Goal: Task Accomplishment & Management: Complete application form

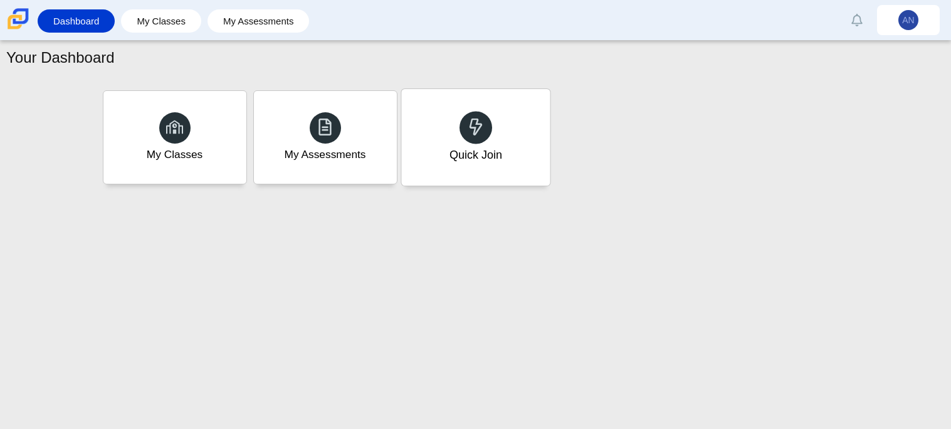
click at [487, 123] on div at bounding box center [476, 127] width 33 height 33
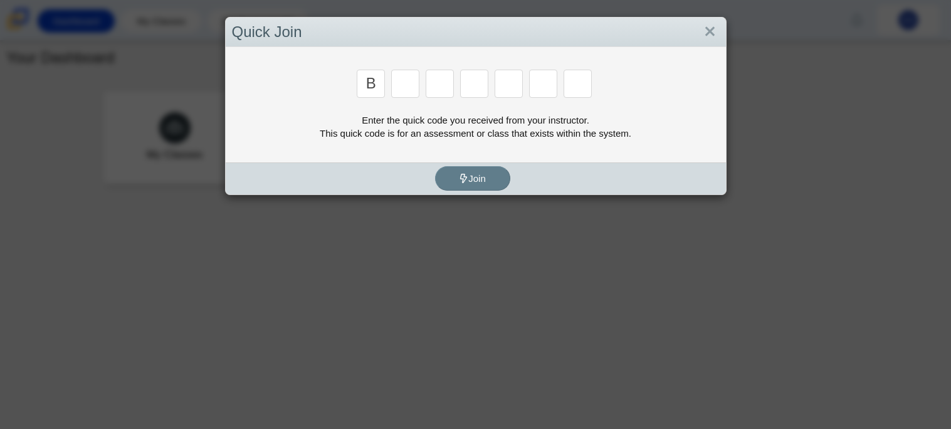
type input "b"
type input "m"
type input "3"
type input "5"
type input "3"
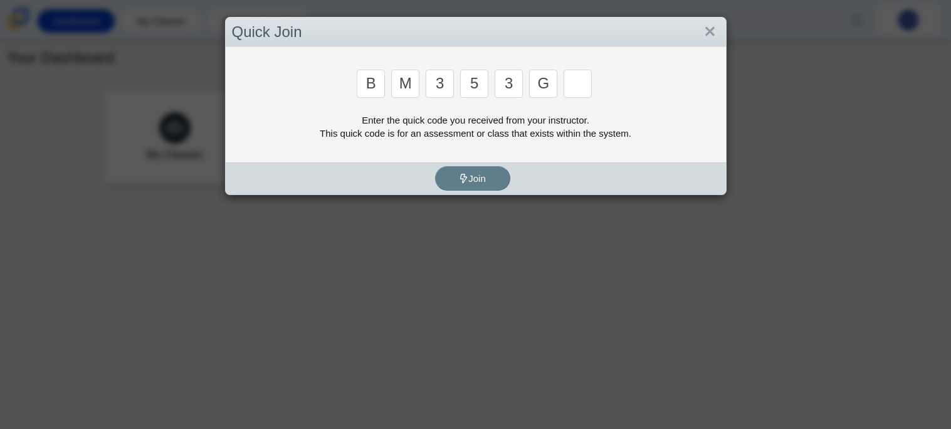
type input "g"
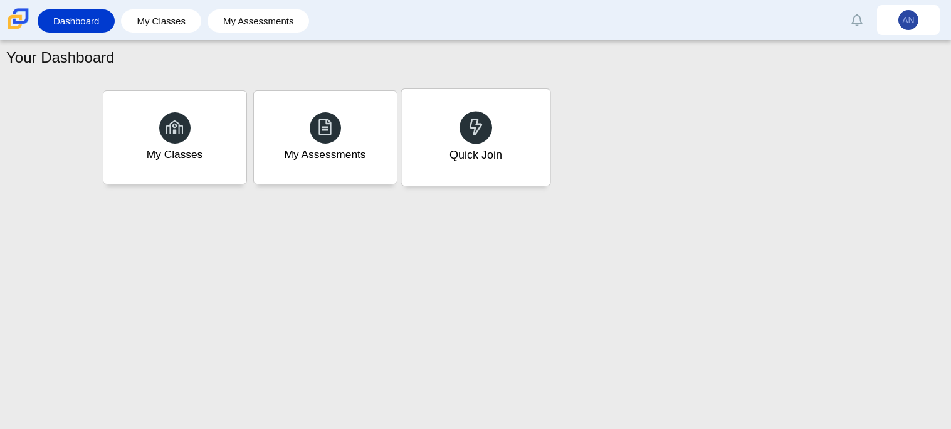
type input "b"
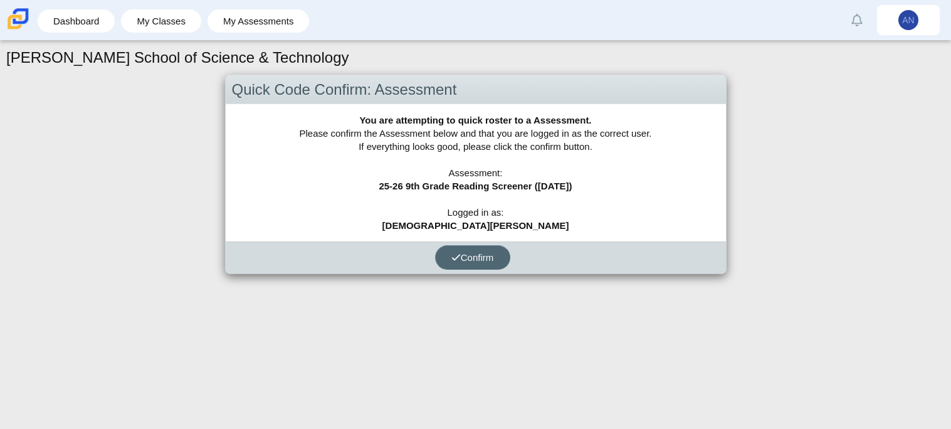
click at [460, 252] on span "Confirm" at bounding box center [473, 257] width 43 height 11
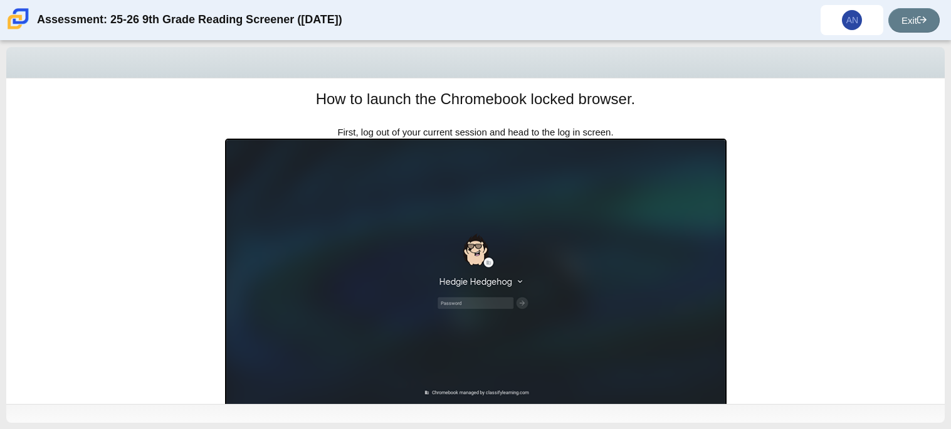
scroll to position [144, 0]
click at [917, 12] on link "Exit" at bounding box center [914, 20] width 51 height 24
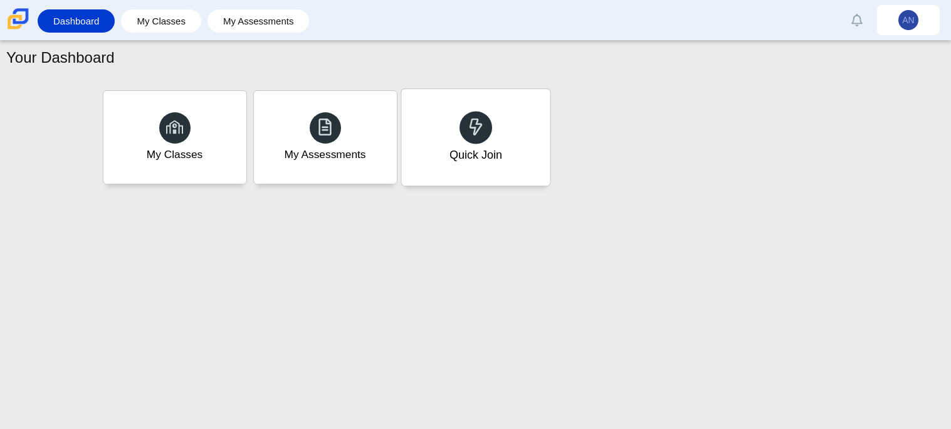
click at [501, 147] on div "Quick Join" at bounding box center [475, 155] width 53 height 16
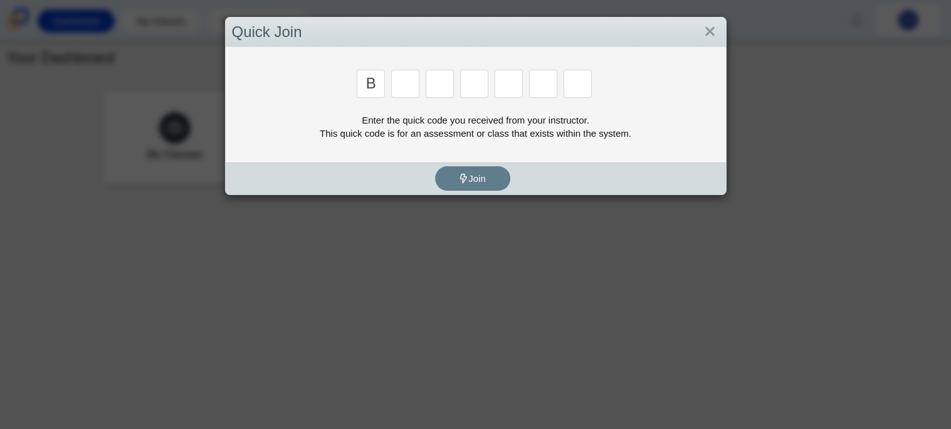
type input "b"
type input "m"
type input "3"
type input "5"
type input "3"
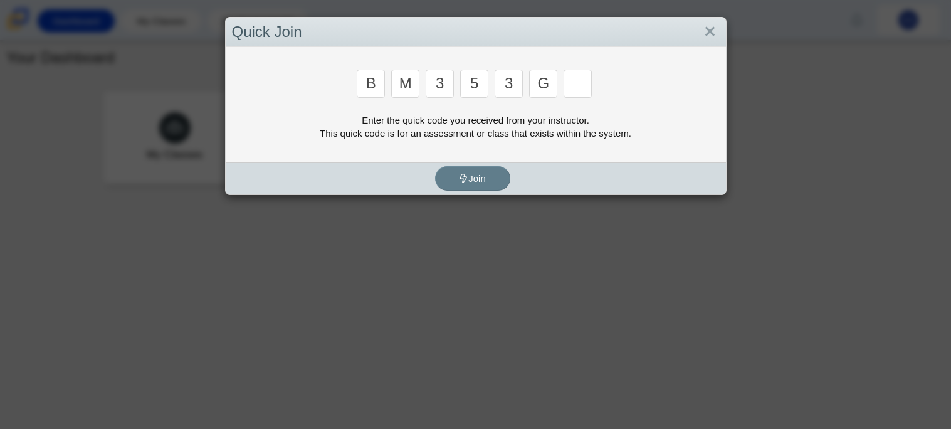
type input "g"
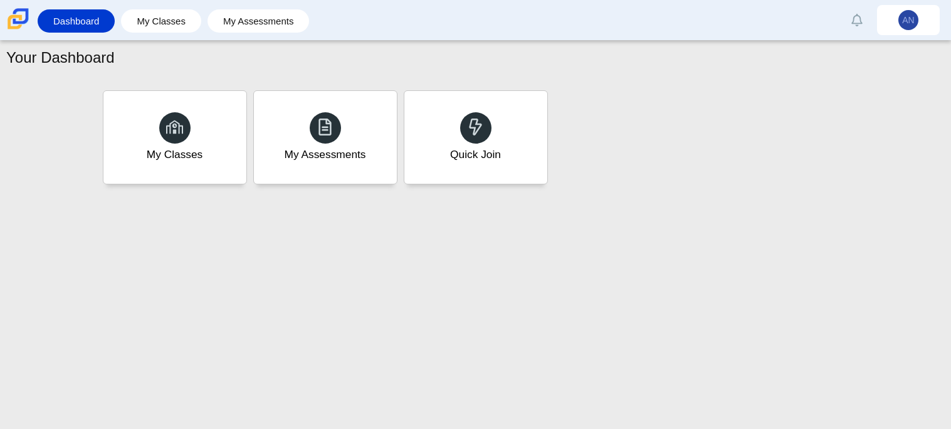
type input "b"
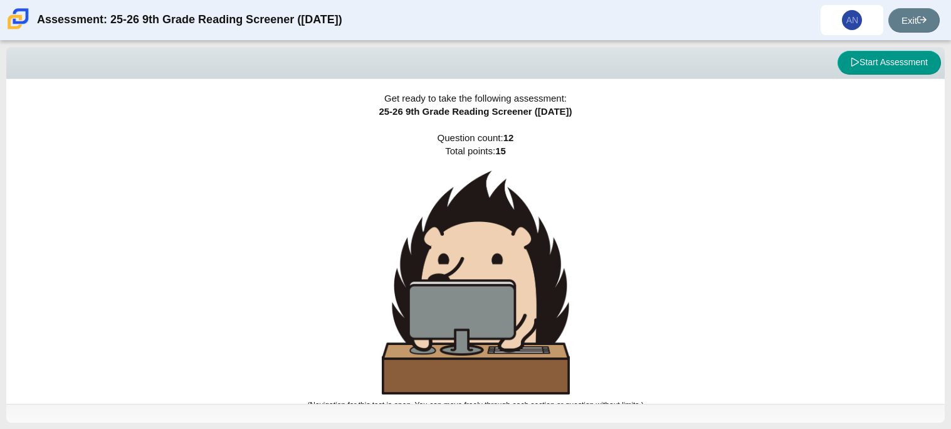
scroll to position [8, 0]
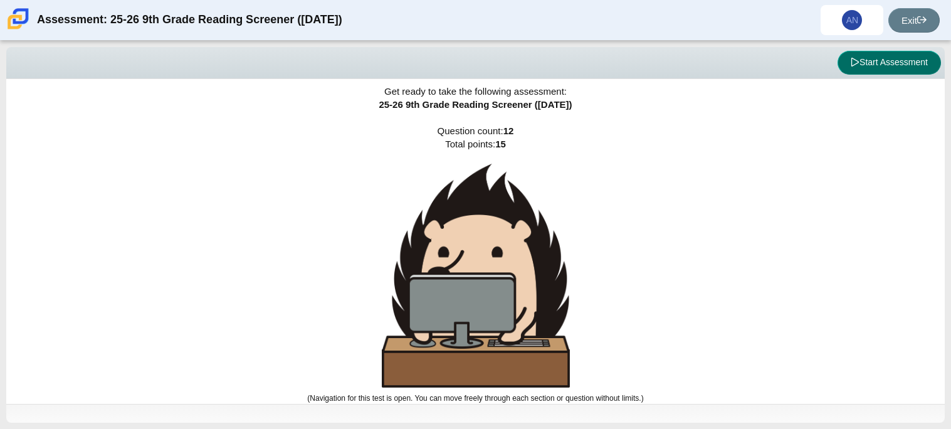
click at [859, 70] on button "Start Assessment" at bounding box center [889, 63] width 103 height 24
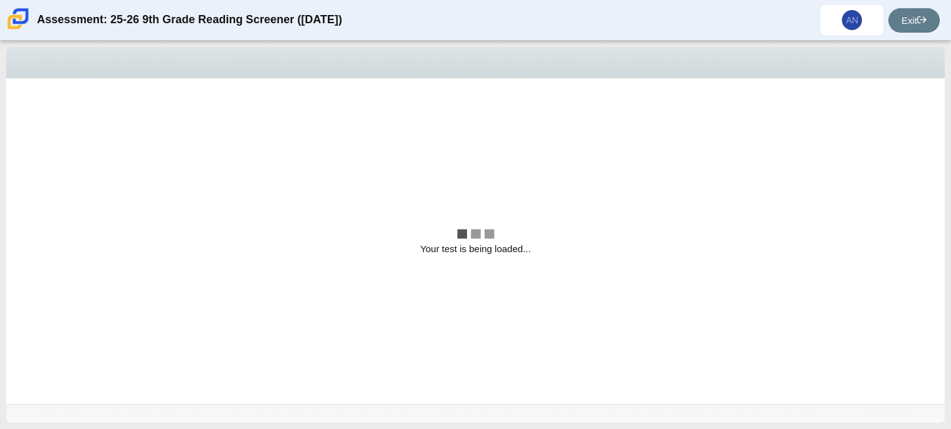
scroll to position [0, 0]
select select "ccc5b315-3c7c-471c-bf90-f22c8299c798"
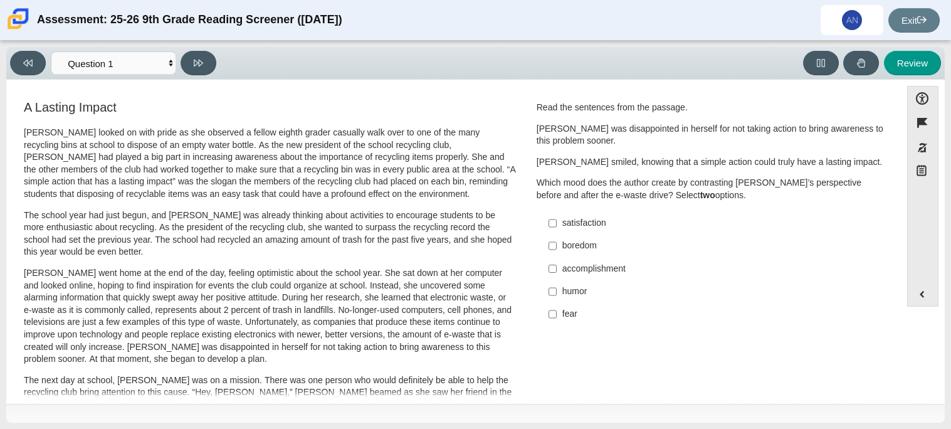
click at [587, 269] on div "accomplishment" at bounding box center [721, 269] width 317 height 13
click at [557, 269] on input "accomplishment accomplishment" at bounding box center [553, 268] width 8 height 23
checkbox input "true"
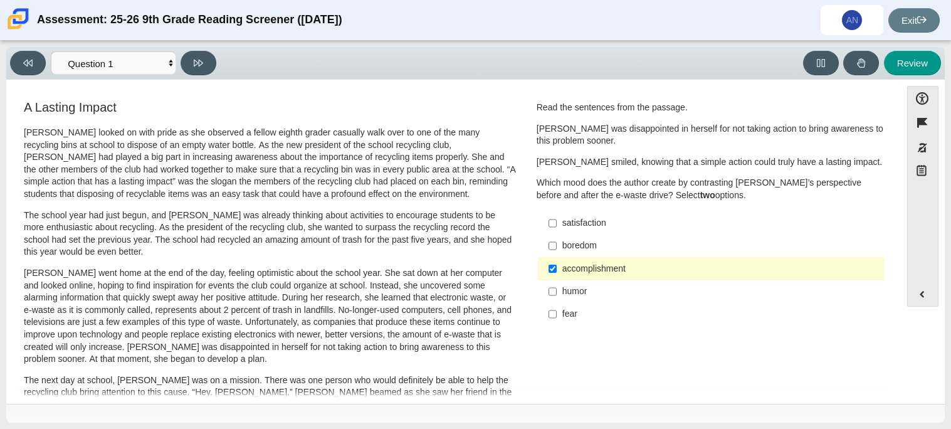
click at [592, 316] on div "fear" at bounding box center [721, 314] width 317 height 13
click at [557, 316] on input "fear fear" at bounding box center [553, 314] width 8 height 23
checkbox input "true"
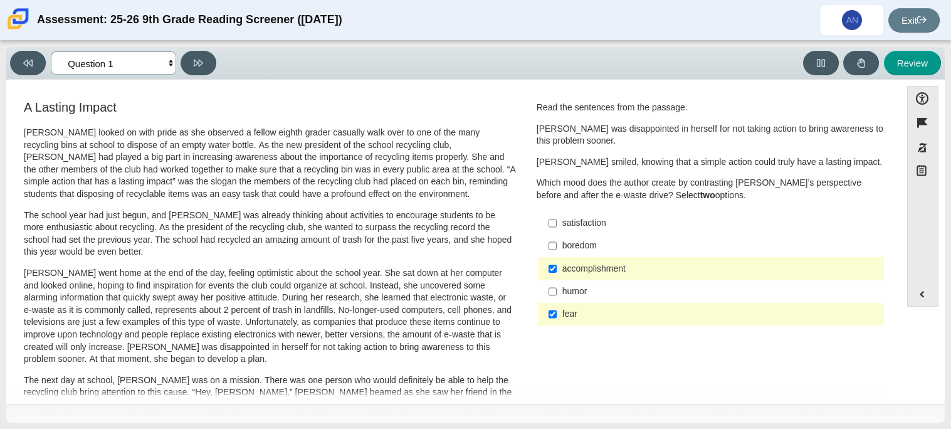
click at [172, 65] on select "Questions Question 1 Question 2 Question 3 Question 4 Question 5 Question 6 Que…" at bounding box center [113, 62] width 125 height 23
click at [195, 65] on icon at bounding box center [198, 62] width 9 height 9
select select "0ff64528-ffd7-428d-b192-babfaadd44e8"
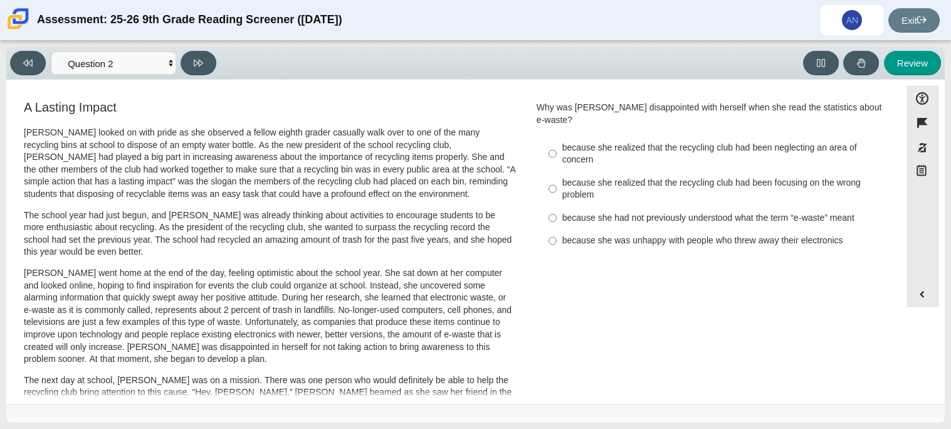
click at [634, 177] on div "because she realized that the recycling club had been focusing on the wrong pro…" at bounding box center [721, 189] width 317 height 24
click at [557, 176] on input "because she realized that the recycling club had been focusing on the wrong pro…" at bounding box center [553, 188] width 8 height 35
radio input "true"
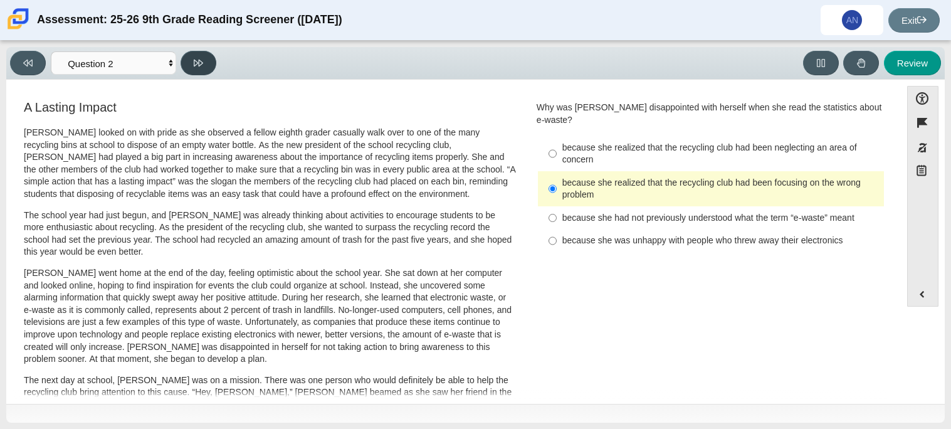
click at [200, 58] on icon at bounding box center [198, 62] width 9 height 9
select select "7ce3d843-6974-4858-901c-1ff39630e843"
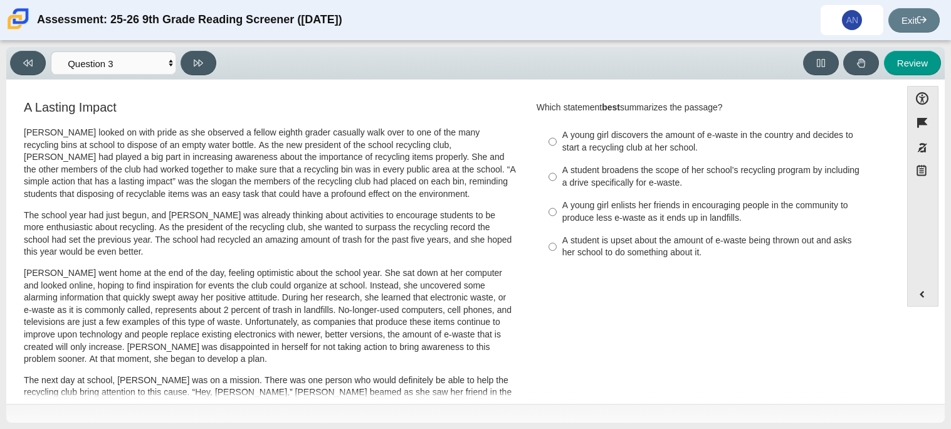
click at [706, 130] on div "A young girl discovers the amount of e-waste in the country and decides to star…" at bounding box center [721, 141] width 317 height 24
click at [557, 130] on input "A young girl discovers the amount of e-waste in the country and decides to star…" at bounding box center [553, 141] width 8 height 35
radio input "true"
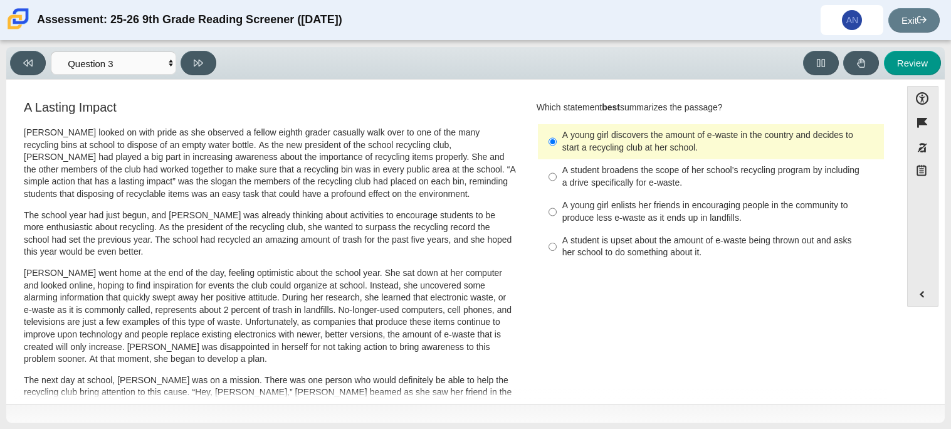
click at [642, 189] on label "A student broadens the scope of her school’s recycling program by including a d…" at bounding box center [712, 176] width 344 height 35
click at [557, 189] on input "A student broadens the scope of her school’s recycling program by including a d…" at bounding box center [553, 176] width 8 height 35
radio input "true"
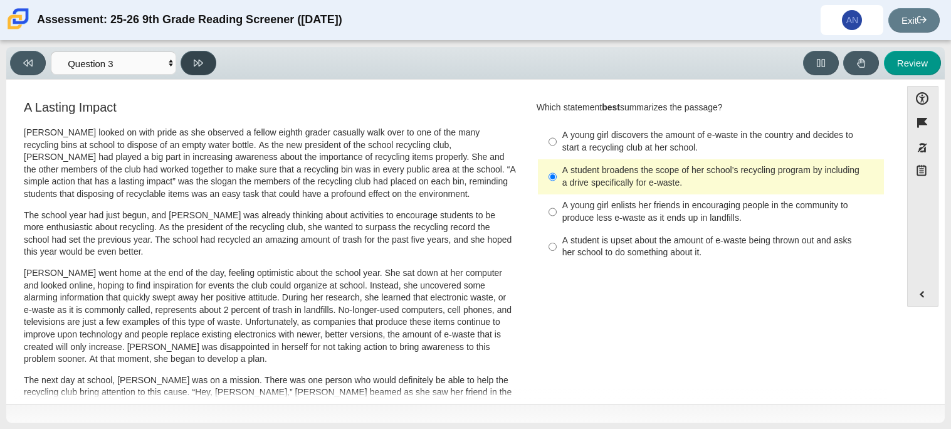
click at [210, 64] on button at bounding box center [199, 63] width 36 height 24
select select "ca9ea0f1-49c5-4bd1-83b0-472c18652b42"
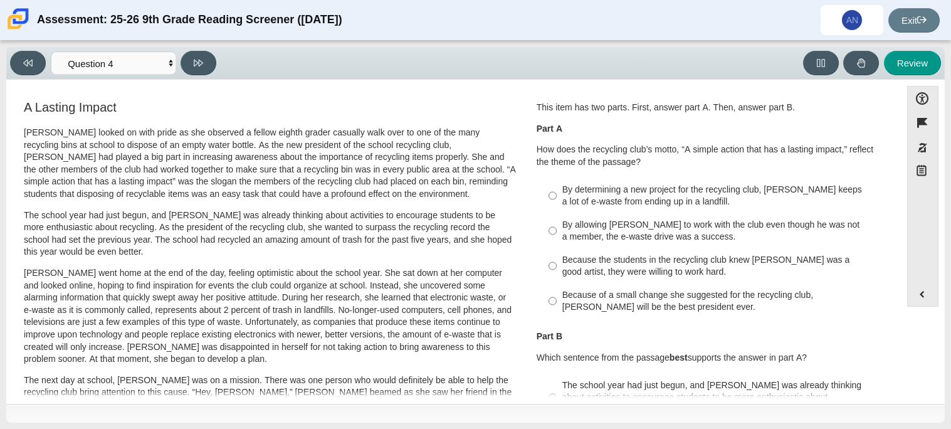
scroll to position [1, 0]
click at [755, 239] on div "By allowing Juan Carlos to work with the club even though he was not a member, …" at bounding box center [721, 230] width 317 height 24
click at [557, 239] on input "By allowing Juan Carlos to work with the club even though he was not a member, …" at bounding box center [553, 229] width 8 height 35
radio input "true"
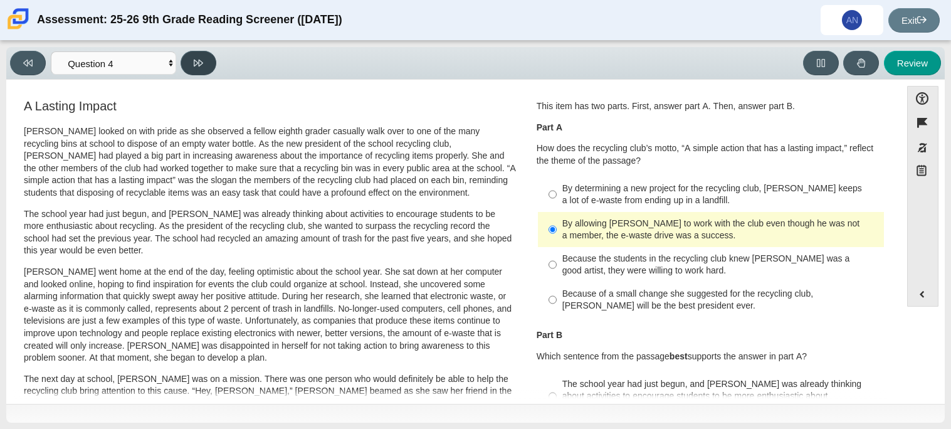
click at [203, 58] on button at bounding box center [199, 63] width 36 height 24
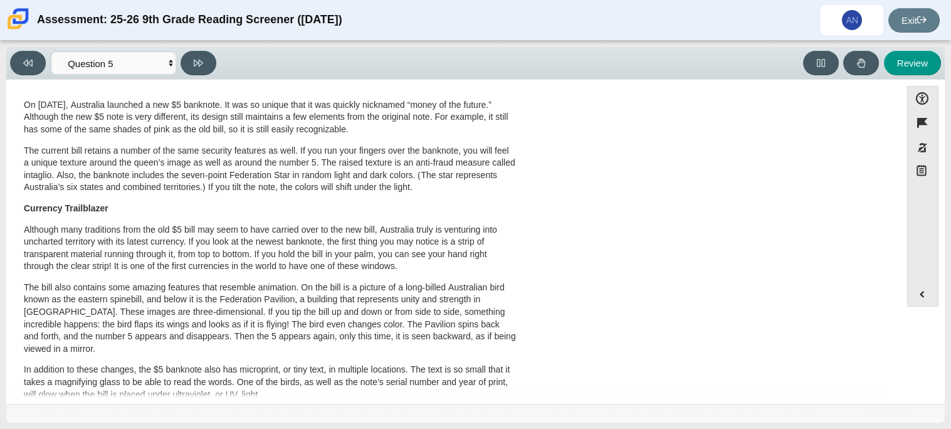
scroll to position [0, 0]
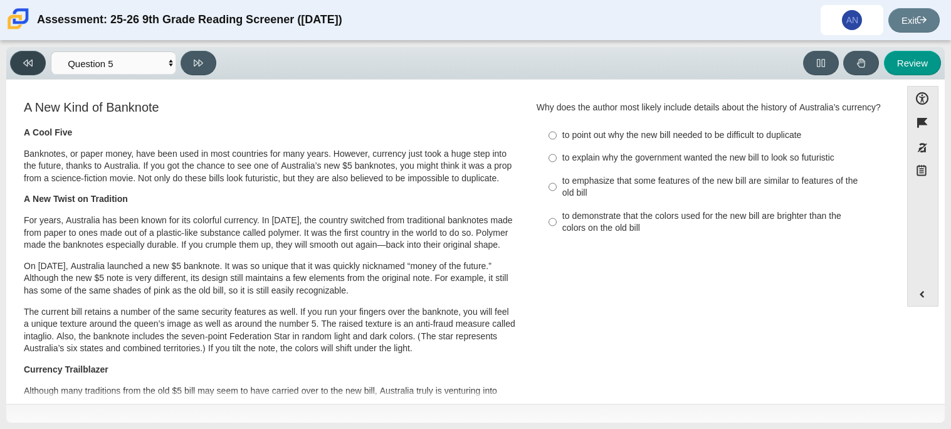
click at [35, 61] on button at bounding box center [28, 63] width 36 height 24
select select "ca9ea0f1-49c5-4bd1-83b0-472c18652b42"
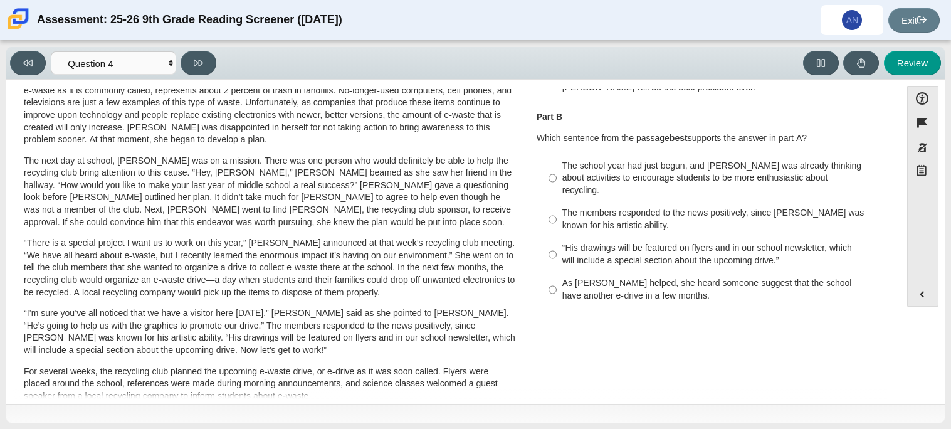
scroll to position [221, 0]
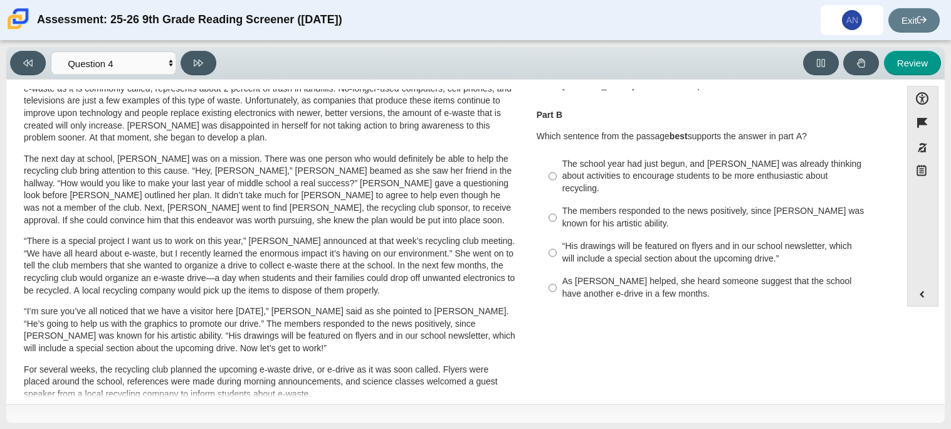
click at [638, 235] on label "“His drawings will be featured on flyers and in our school newsletter, which wi…" at bounding box center [712, 252] width 344 height 35
click at [557, 235] on input "“His drawings will be featured on flyers and in our school newsletter, which wi…" at bounding box center [553, 252] width 8 height 35
radio input "true"
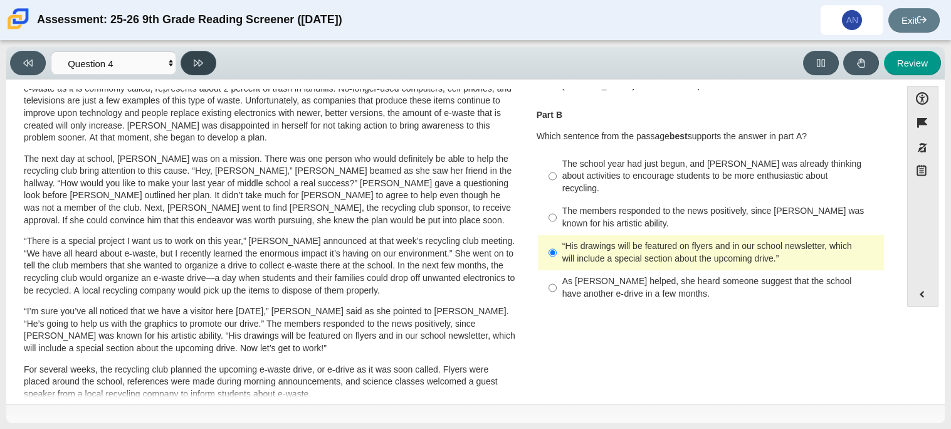
click at [186, 63] on button at bounding box center [199, 63] width 36 height 24
select select "e41f1a79-e29f-4095-8030-a53364015bed"
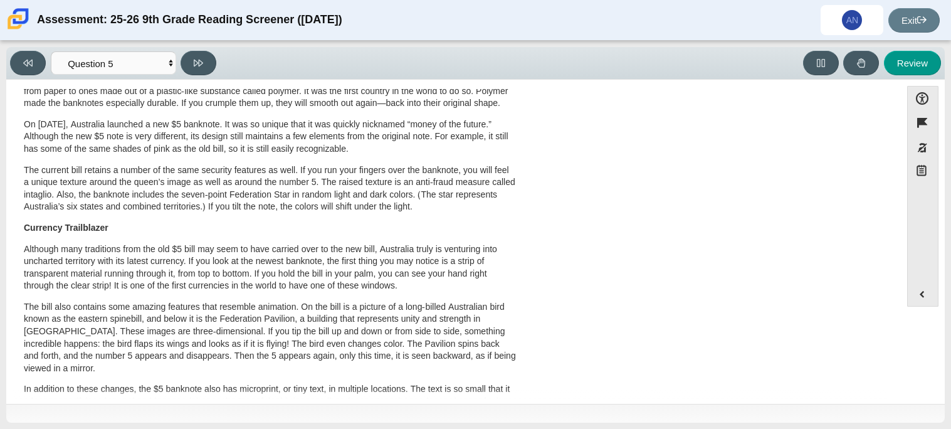
scroll to position [0, 0]
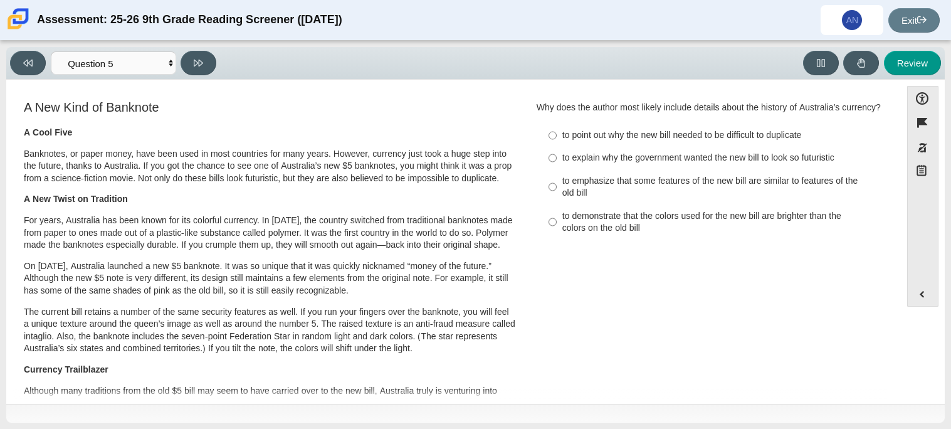
click at [555, 137] on label "to point out why the new bill needed to be difficult to duplicate to point out …" at bounding box center [712, 135] width 344 height 23
click at [555, 137] on input "to point out why the new bill needed to be difficult to duplicate to point out …" at bounding box center [553, 135] width 8 height 23
radio input "true"
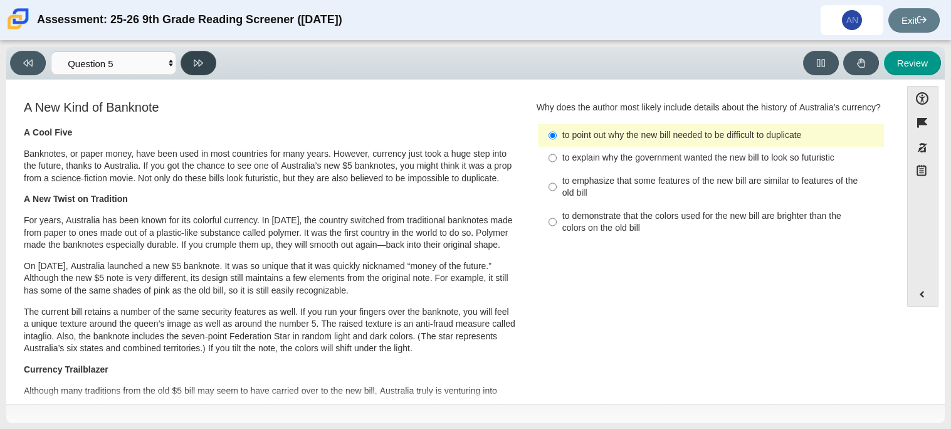
click at [188, 61] on button at bounding box center [199, 63] width 36 height 24
select select "69146e31-7b3d-4a3e-9ce6-f30c24342ae0"
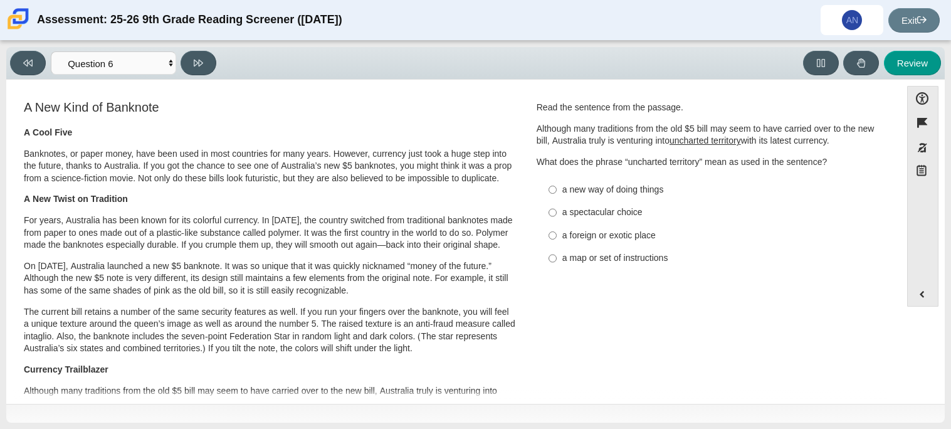
click at [642, 188] on div "a new way of doing things" at bounding box center [721, 190] width 317 height 13
click at [557, 188] on input "a new way of doing things a new way of doing things" at bounding box center [553, 189] width 8 height 23
radio input "true"
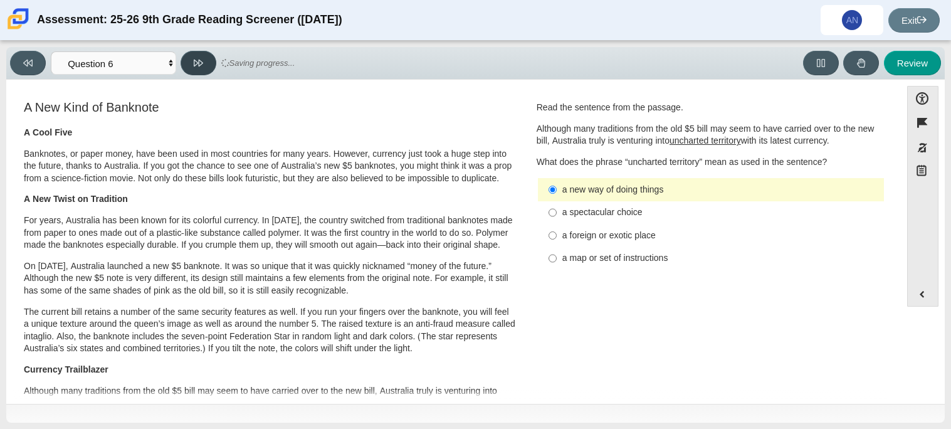
click at [199, 60] on icon at bounding box center [198, 63] width 9 height 7
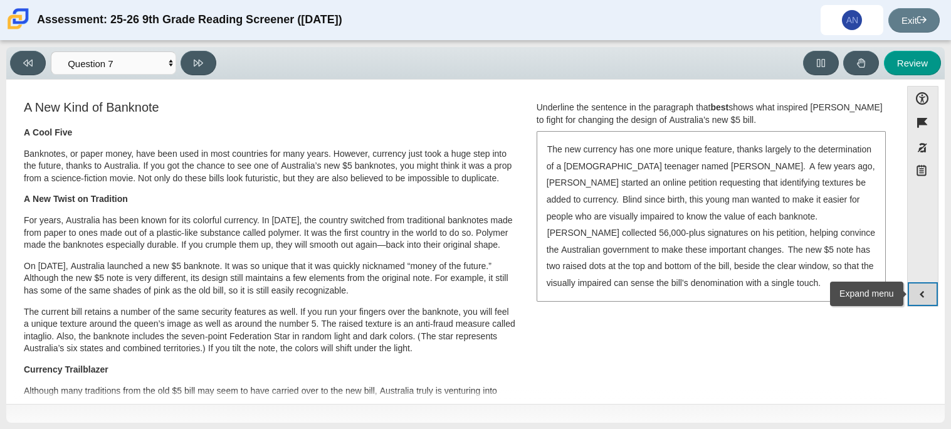
click at [924, 291] on button "Expand menu" at bounding box center [923, 294] width 30 height 24
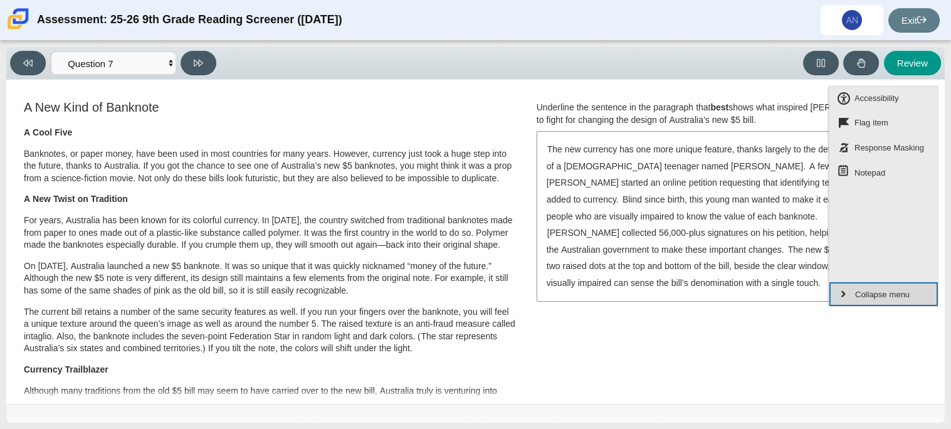
click at [924, 291] on button "Collapse menu" at bounding box center [884, 294] width 108 height 24
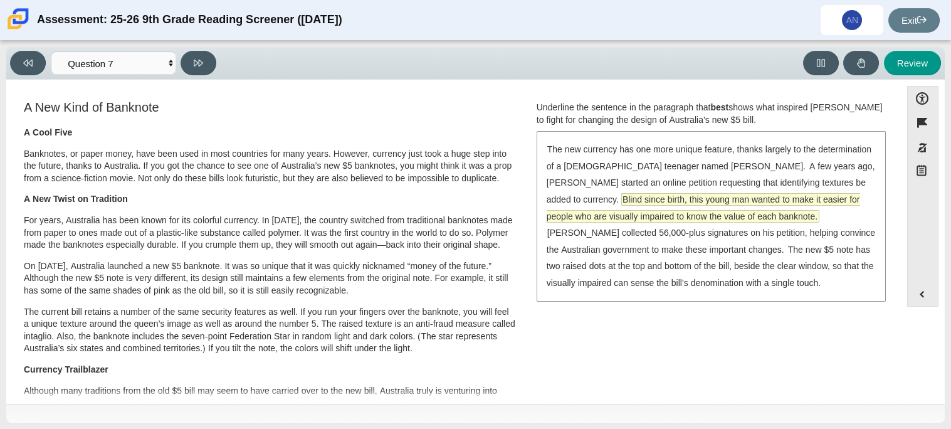
click at [731, 199] on span "Blind since birth, this young man wanted to make it easier for people who are v…" at bounding box center [704, 208] width 314 height 28
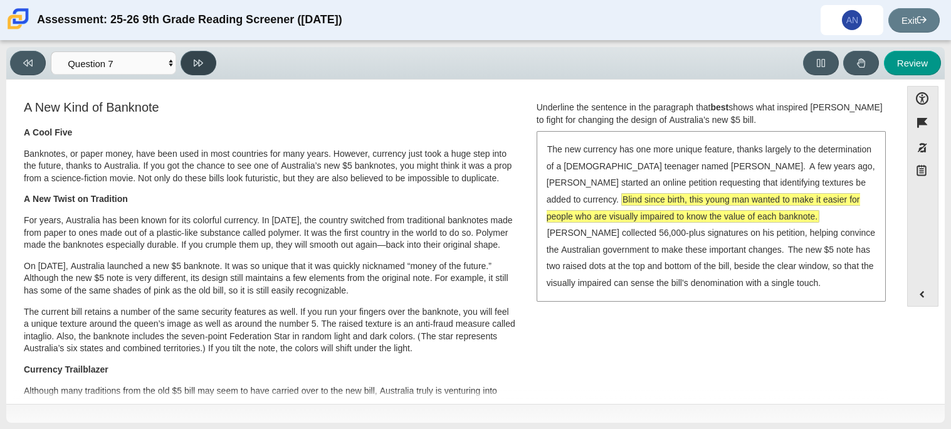
click at [207, 59] on button at bounding box center [199, 63] width 36 height 24
select select "ea8338c2-a6a3-418e-a305-2b963b54a290"
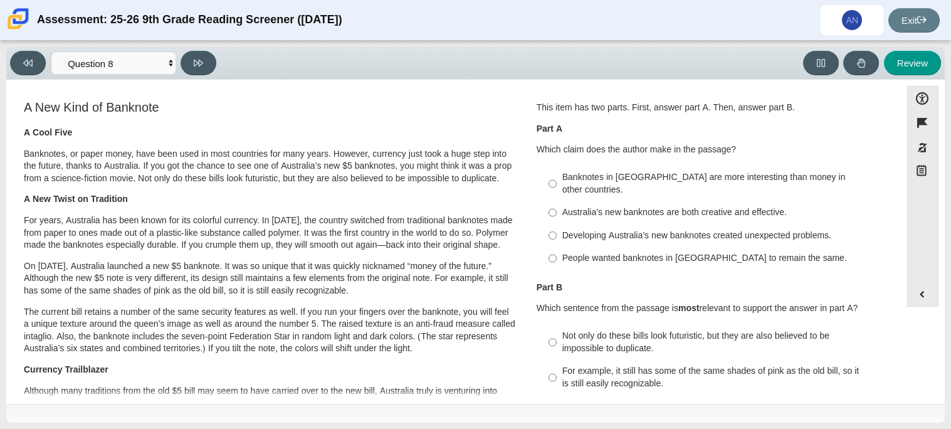
click at [687, 252] on div "People wanted banknotes in Australia to remain the same." at bounding box center [721, 258] width 317 height 13
click at [557, 247] on input "People wanted banknotes in Australia to remain the same. People wanted banknote…" at bounding box center [553, 258] width 8 height 23
radio input "true"
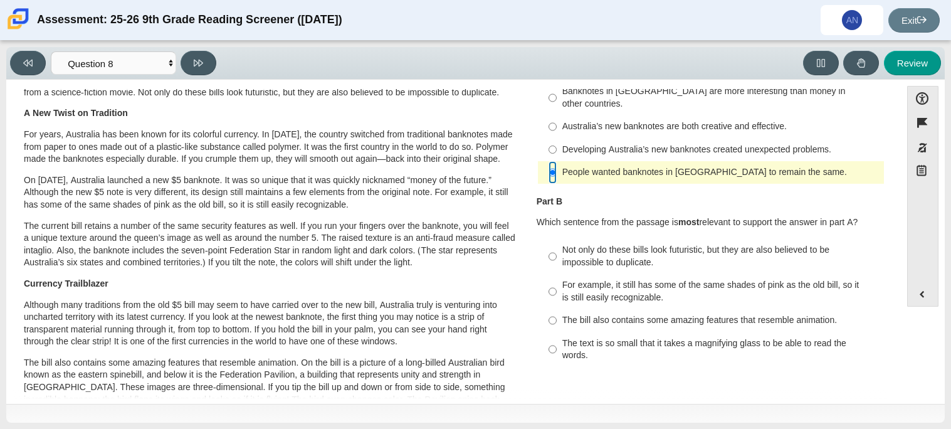
scroll to position [87, 0]
click at [718, 120] on div "Australia’s new banknotes are both creative and effective." at bounding box center [721, 126] width 317 height 13
click at [557, 115] on input "Australia’s new banknotes are both creative and effective. Australia’s new bank…" at bounding box center [553, 126] width 8 height 23
radio input "true"
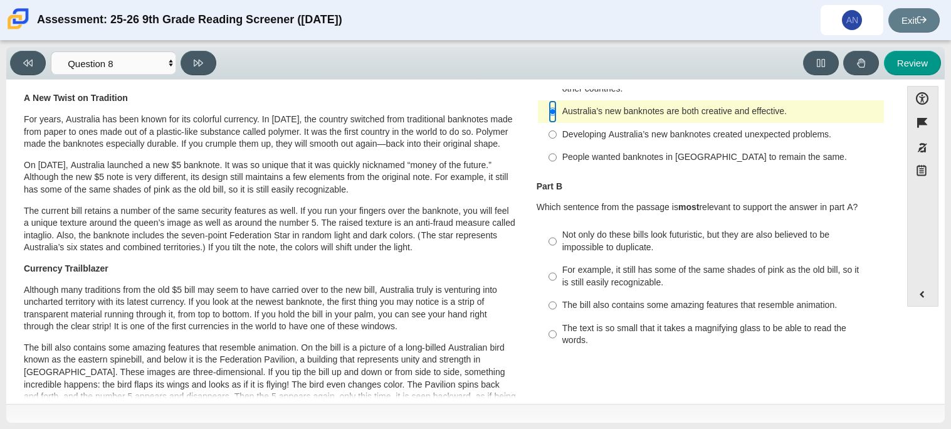
scroll to position [103, 0]
click at [689, 206] on div "Part B Which sentence from the passage is most relevant to support the answer i…" at bounding box center [711, 265] width 349 height 172
click at [666, 222] on label "Not only do these bills look futuristic, but they are also believed to be impos…" at bounding box center [712, 239] width 344 height 35
click at [557, 222] on input "Not only do these bills look futuristic, but they are also believed to be impos…" at bounding box center [553, 239] width 8 height 35
radio input "true"
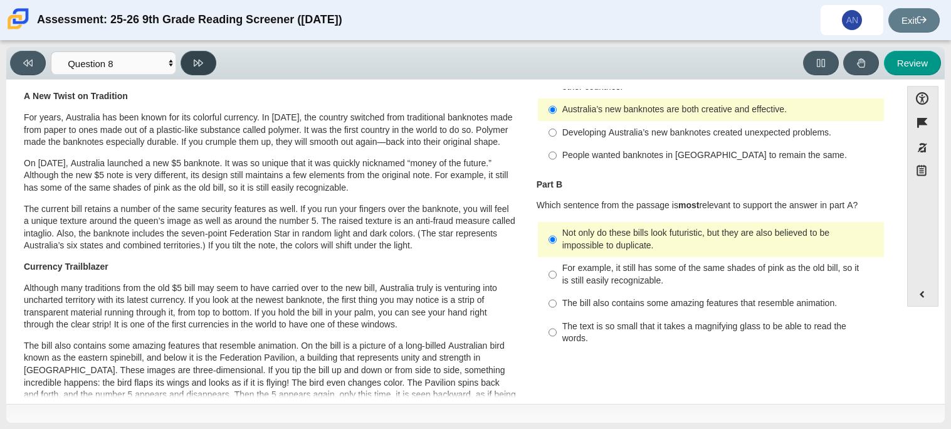
click at [201, 65] on icon at bounding box center [198, 62] width 9 height 9
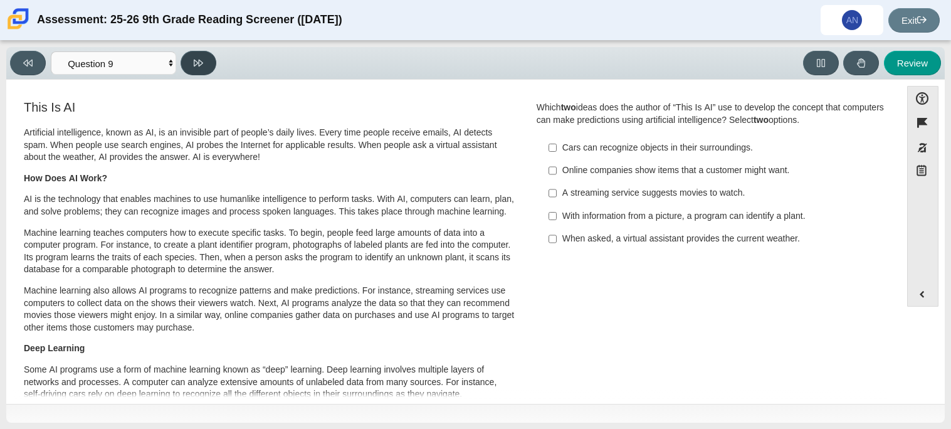
click at [201, 65] on icon at bounding box center [198, 62] width 9 height 9
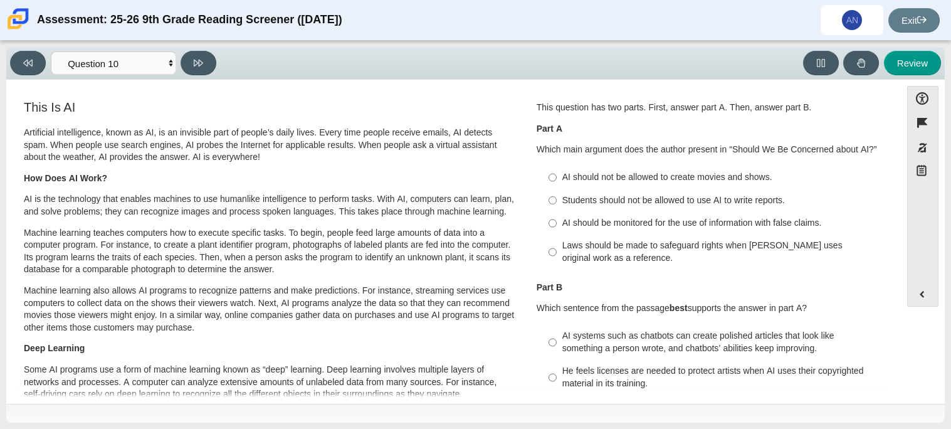
click at [45, 66] on div "Viewing Question 10 of 12 in Pacing Mode Questions Question 1 Question 2 Questi…" at bounding box center [115, 63] width 211 height 24
click at [37, 64] on button at bounding box center [28, 63] width 36 height 24
select select "89f058d6-b15c-4ef5-a4b3-fdaffb8868b6"
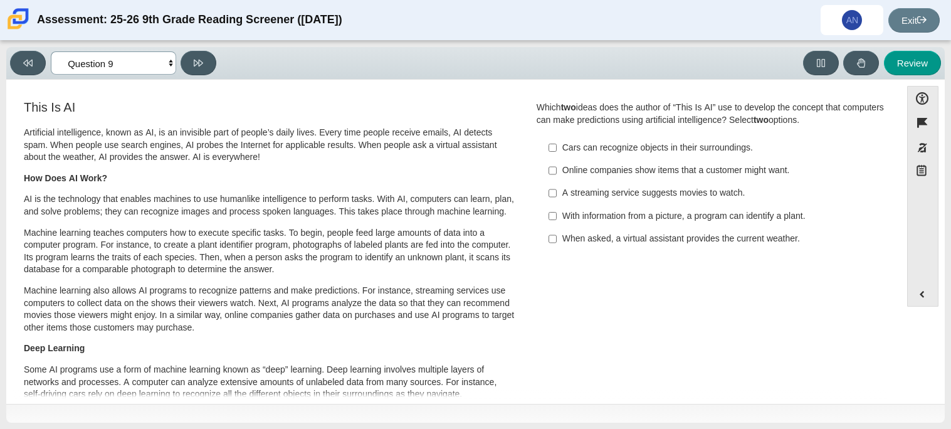
click at [134, 68] on select "Questions Question 1 Question 2 Question 3 Question 4 Question 5 Question 6 Que…" at bounding box center [113, 62] width 125 height 23
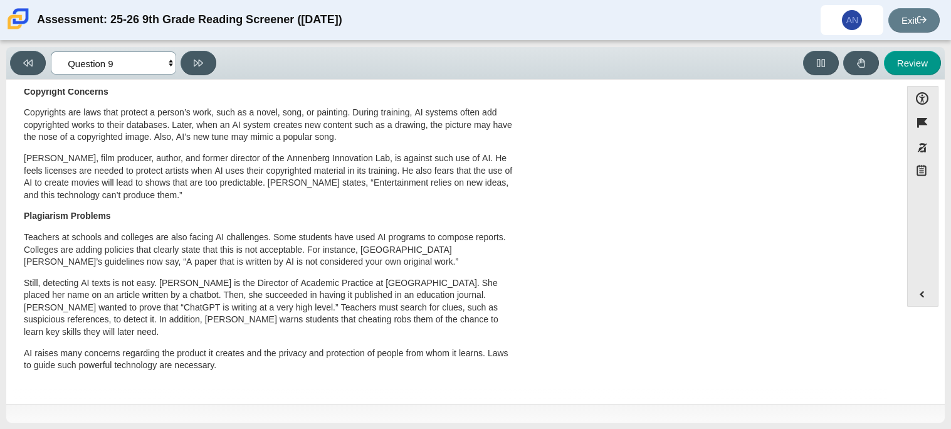
scroll to position [0, 0]
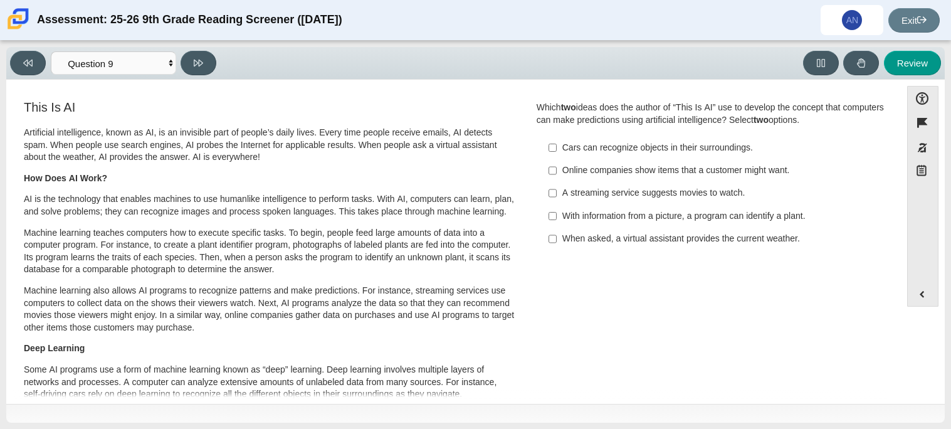
click at [601, 185] on label "A streaming service suggests movies to watch. A streaming service suggests movi…" at bounding box center [712, 193] width 344 height 23
click at [557, 185] on input "A streaming service suggests movies to watch. A streaming service suggests movi…" at bounding box center [553, 193] width 8 height 23
checkbox input "true"
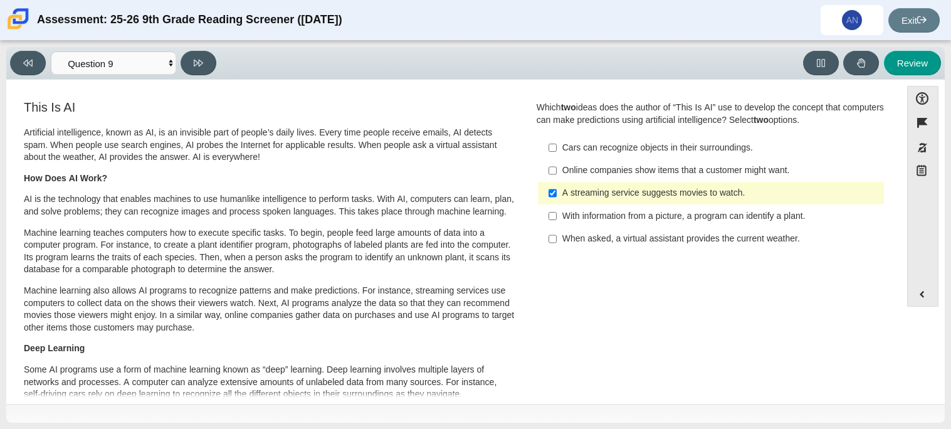
click at [623, 218] on div "With information from a picture, a program can identify a plant." at bounding box center [721, 216] width 317 height 13
click at [557, 218] on input "With information from a picture, a program can identify a plant. With informati…" at bounding box center [553, 215] width 8 height 23
checkbox input "true"
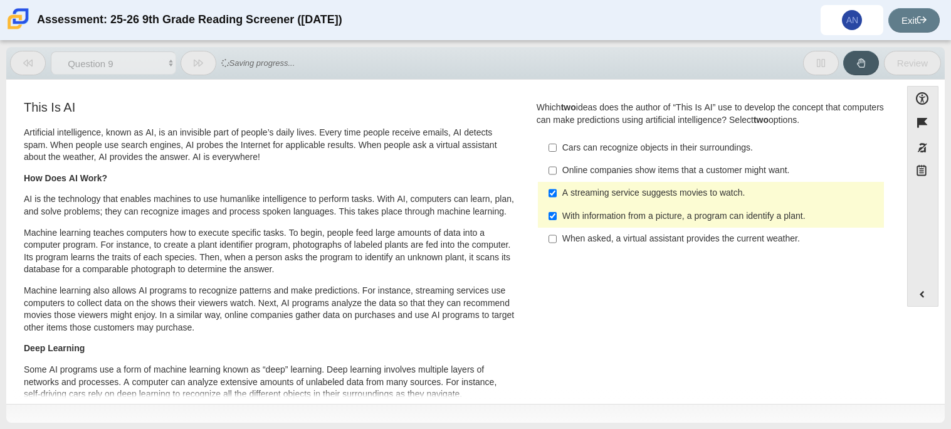
click at [726, 186] on label "A streaming service suggests movies to watch. A streaming service suggests movi…" at bounding box center [712, 193] width 344 height 23
click at [557, 186] on input "A streaming service suggests movies to watch. A streaming service suggests movi…" at bounding box center [553, 193] width 8 height 23
checkbox input "false"
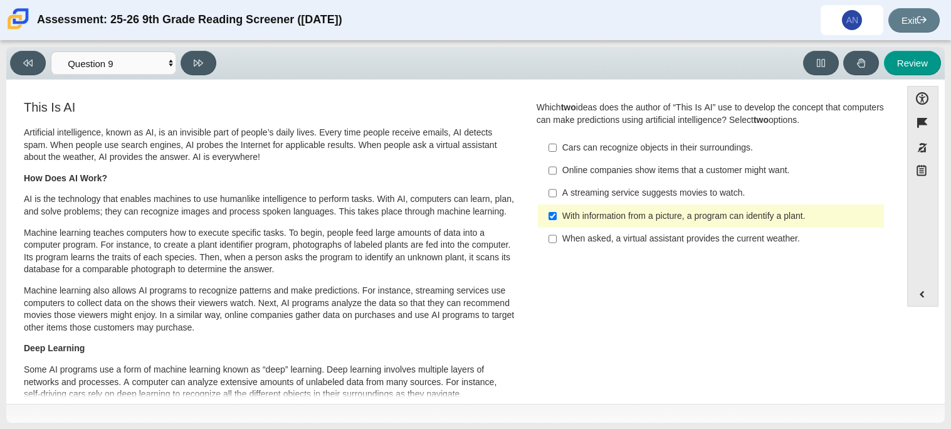
click at [764, 235] on div "When asked, a virtual assistant provides the current weather." at bounding box center [721, 239] width 317 height 13
click at [557, 235] on input "When asked, a virtual assistant provides the current weather. When asked, a vir…" at bounding box center [553, 239] width 8 height 23
checkbox input "true"
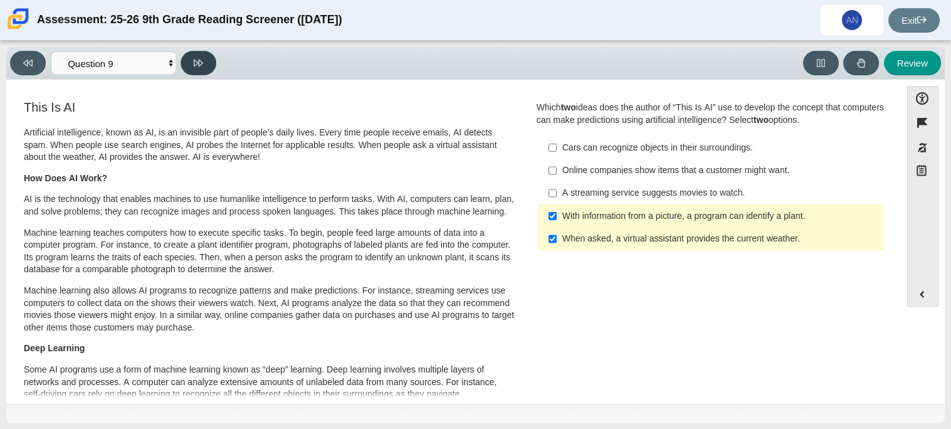
click at [189, 53] on button at bounding box center [199, 63] width 36 height 24
select select "cdf3c14e-a918-44d1-9b63-3db0fa81641e"
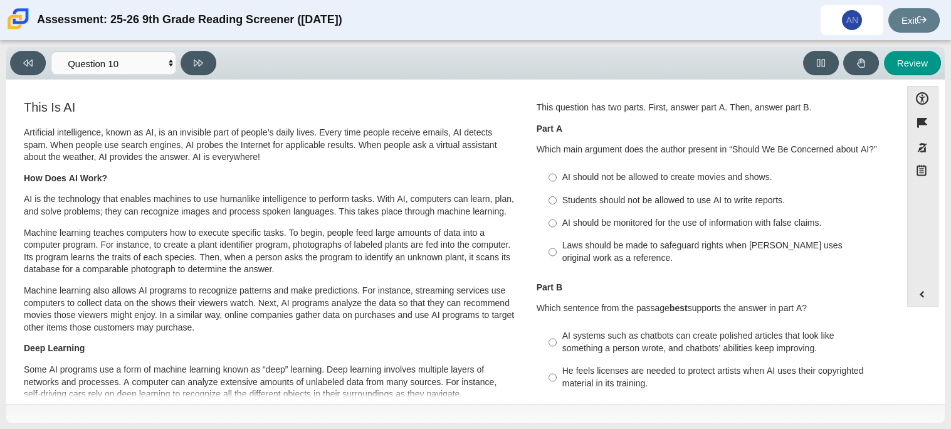
click at [669, 221] on div "AI should be monitored for the use of information with false claims." at bounding box center [721, 223] width 317 height 13
click at [557, 221] on input "AI should be monitored for the use of information with false claims. AI should …" at bounding box center [553, 223] width 8 height 23
radio input "true"
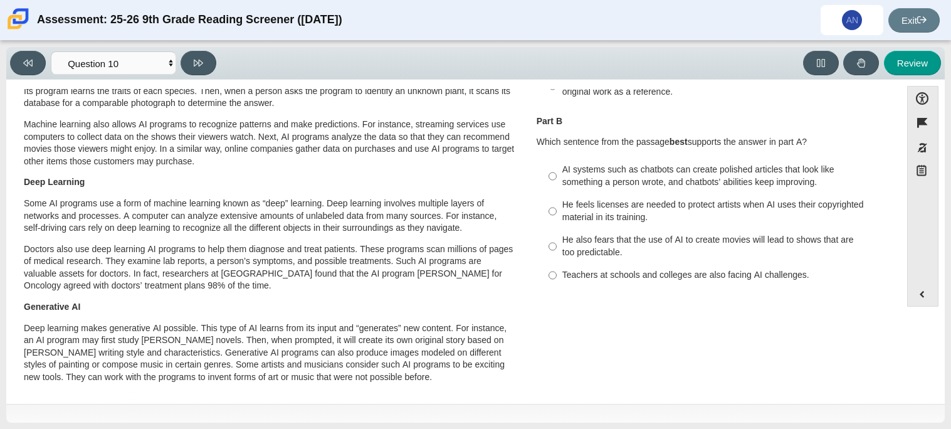
scroll to position [167, 0]
click at [614, 174] on div "AI systems such as chatbots can create polished articles that look like somethi…" at bounding box center [721, 175] width 317 height 24
click at [557, 174] on input "AI systems such as chatbots can create polished articles that look like somethi…" at bounding box center [553, 175] width 8 height 35
radio input "true"
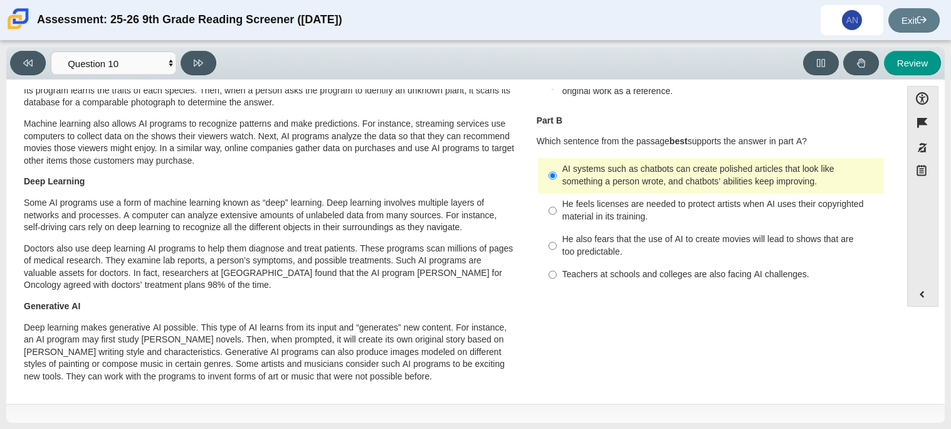
click at [680, 265] on label "Teachers at schools and colleges are also facing AI challenges. Teachers at sch…" at bounding box center [712, 274] width 344 height 23
click at [557, 265] on input "Teachers at schools and colleges are also facing AI challenges. Teachers at sch…" at bounding box center [553, 274] width 8 height 23
radio input "true"
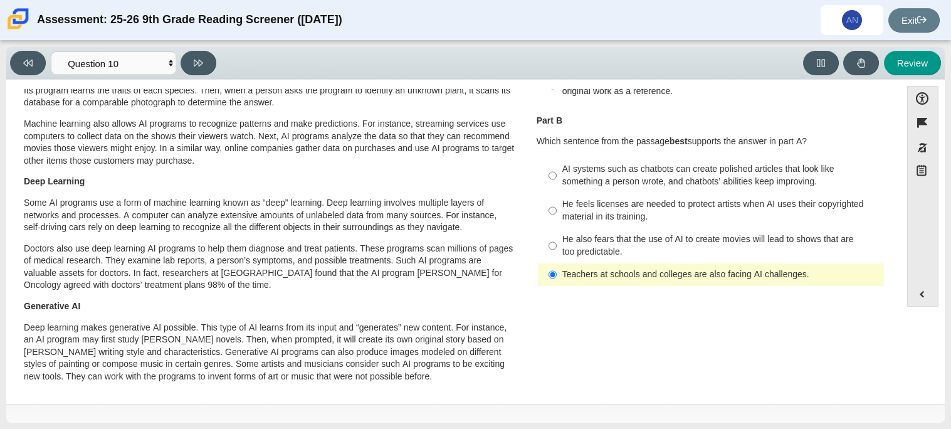
click at [599, 162] on label "AI systems such as chatbots can create polished articles that look like somethi…" at bounding box center [712, 175] width 344 height 35
click at [557, 162] on input "AI systems such as chatbots can create polished articles that look like somethi…" at bounding box center [553, 175] width 8 height 35
radio input "true"
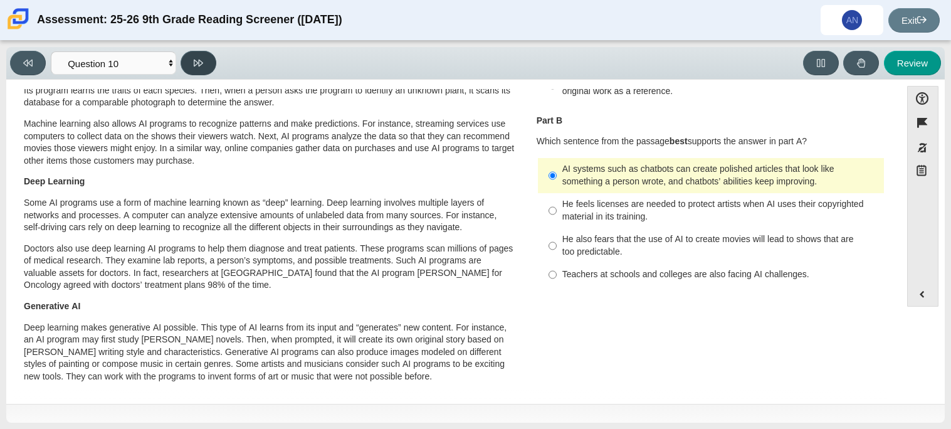
click at [199, 63] on icon at bounding box center [198, 62] width 9 height 9
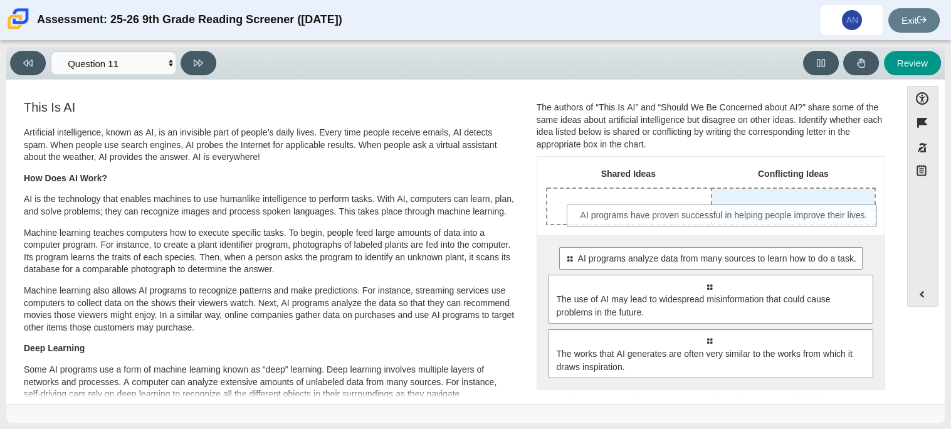
drag, startPoint x: 797, startPoint y: 250, endPoint x: 815, endPoint y: 206, distance: 46.7
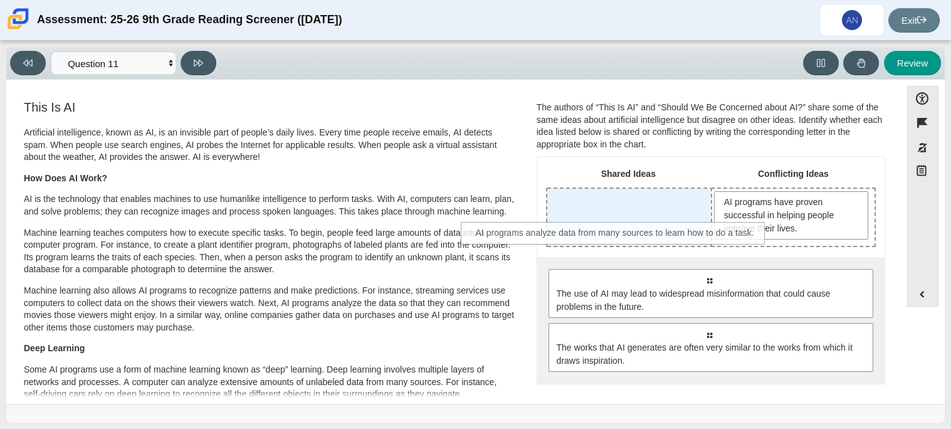
drag, startPoint x: 783, startPoint y: 286, endPoint x: 689, endPoint y: 239, distance: 104.6
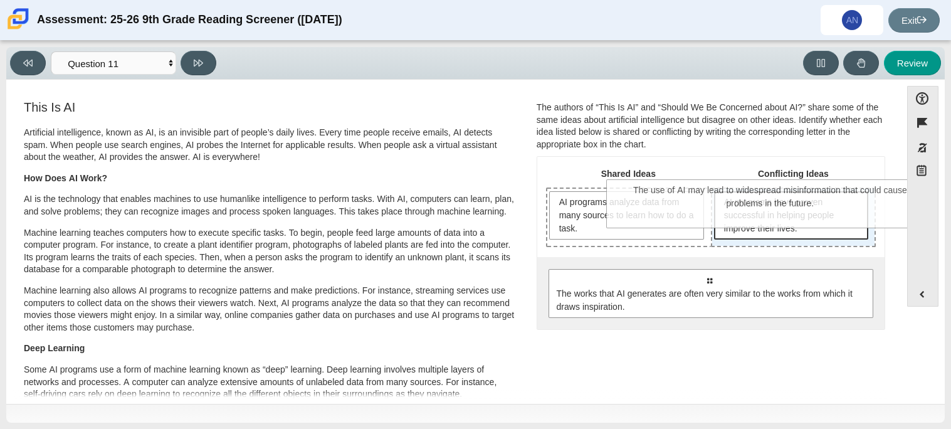
drag, startPoint x: 732, startPoint y: 309, endPoint x: 794, endPoint y: 219, distance: 109.1
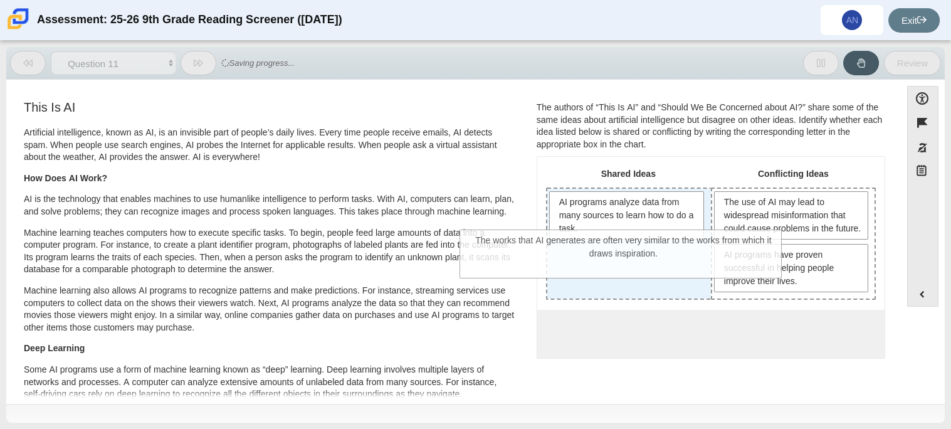
drag, startPoint x: 745, startPoint y: 369, endPoint x: 655, endPoint y: 261, distance: 141.2
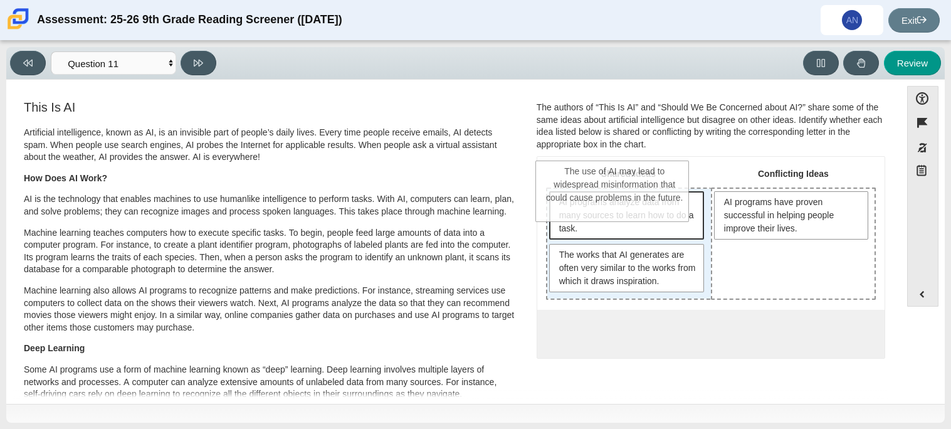
drag, startPoint x: 795, startPoint y: 225, endPoint x: 623, endPoint y: 204, distance: 173.1
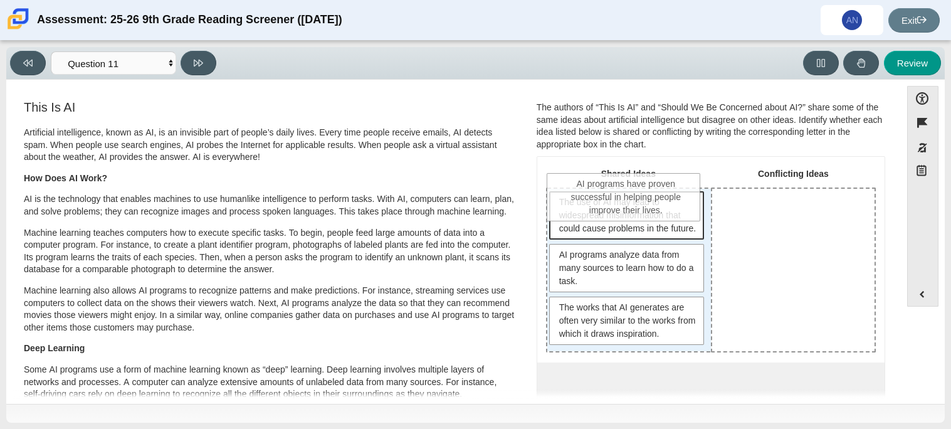
drag, startPoint x: 818, startPoint y: 236, endPoint x: 655, endPoint y: 218, distance: 163.4
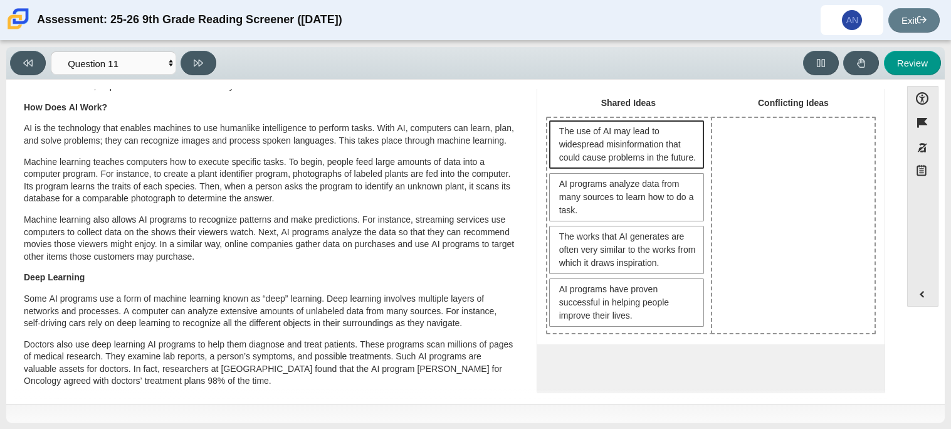
scroll to position [71, 0]
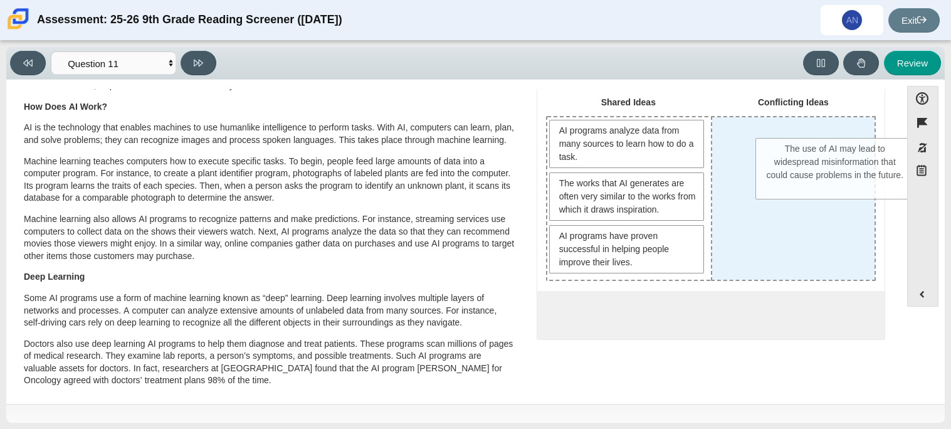
drag, startPoint x: 608, startPoint y: 153, endPoint x: 818, endPoint y: 171, distance: 210.9
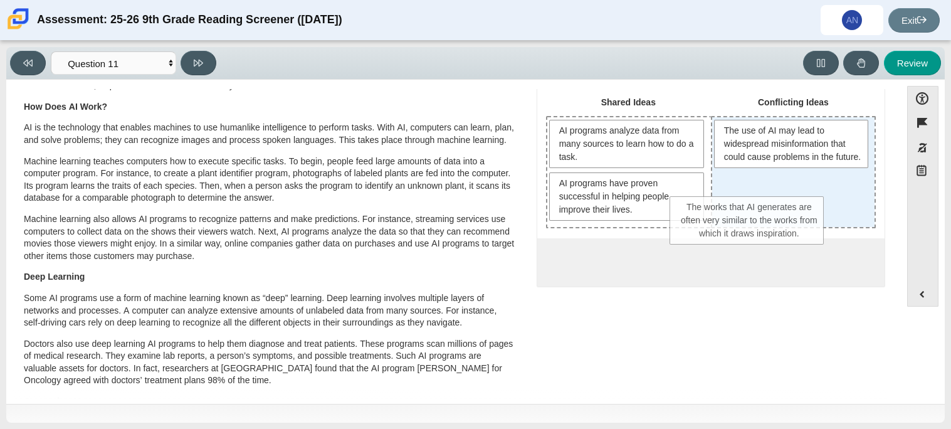
drag, startPoint x: 634, startPoint y: 194, endPoint x: 759, endPoint y: 218, distance: 127.1
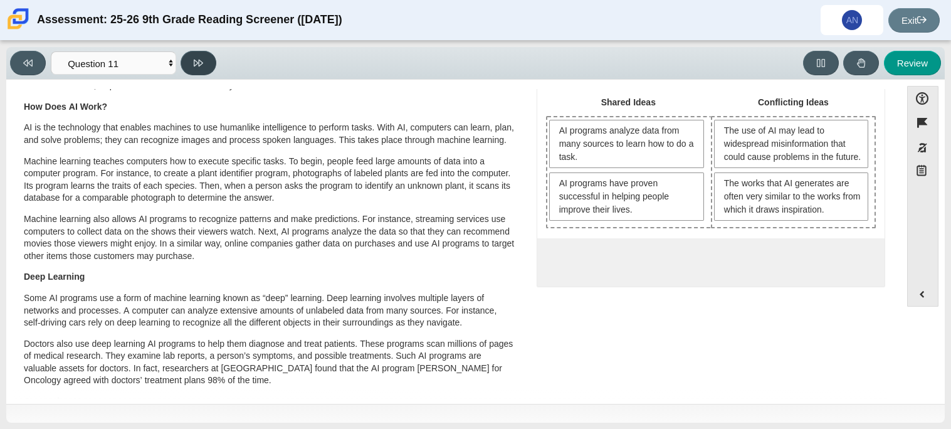
click at [195, 60] on icon at bounding box center [198, 62] width 9 height 9
select select "c3effed4-44ce-4a19-bd96-1787f34e9b4c"
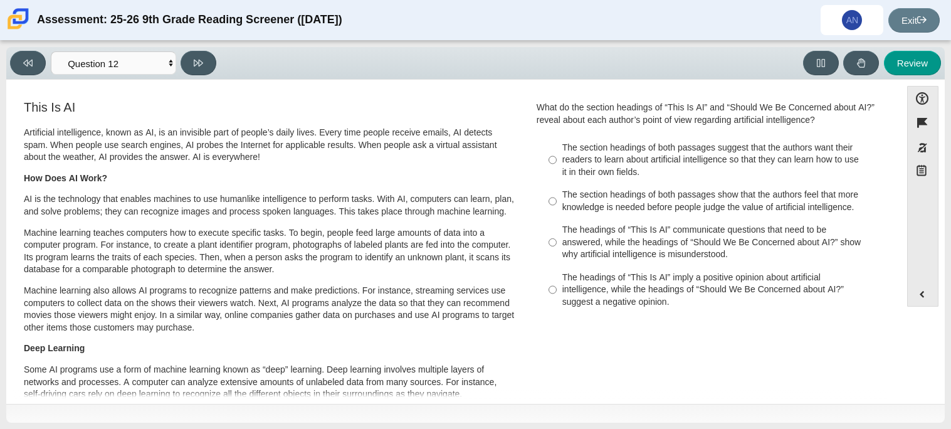
click at [616, 167] on div "The section headings of both passages suggest that the authors want their reade…" at bounding box center [721, 160] width 317 height 37
click at [557, 167] on input "The section headings of both passages suggest that the authors want their reade…" at bounding box center [553, 160] width 8 height 48
radio input "true"
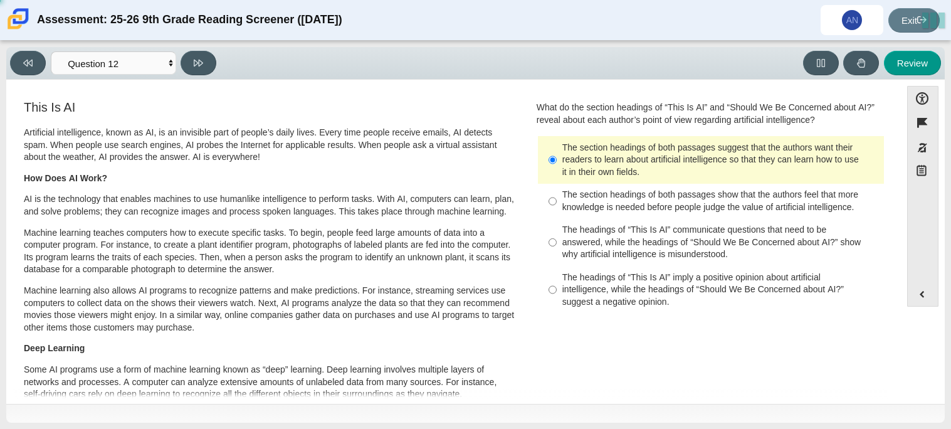
click at [594, 201] on div "The section headings of both passages show that the authors feel that more know…" at bounding box center [721, 201] width 317 height 24
click at [557, 201] on input "The section headings of both passages show that the authors feel that more know…" at bounding box center [553, 201] width 8 height 35
radio input "true"
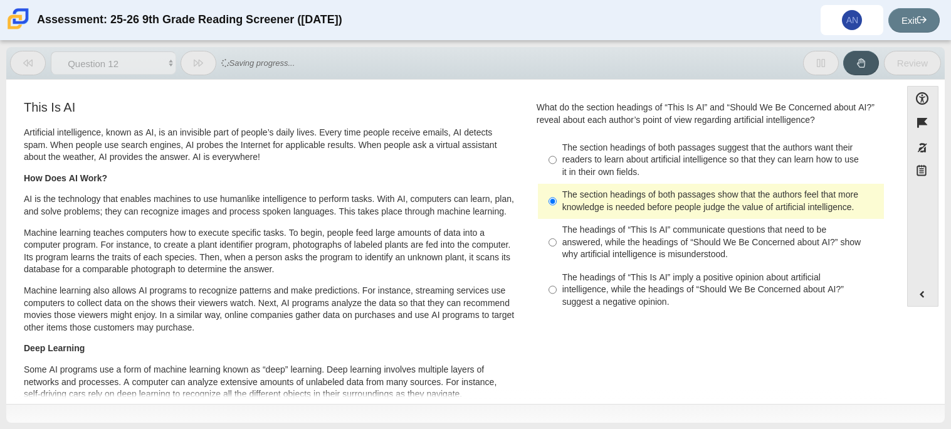
click at [625, 132] on div "What do the section headings of “This Is AI” and “Should We Be Concerned about …" at bounding box center [711, 208] width 349 height 213
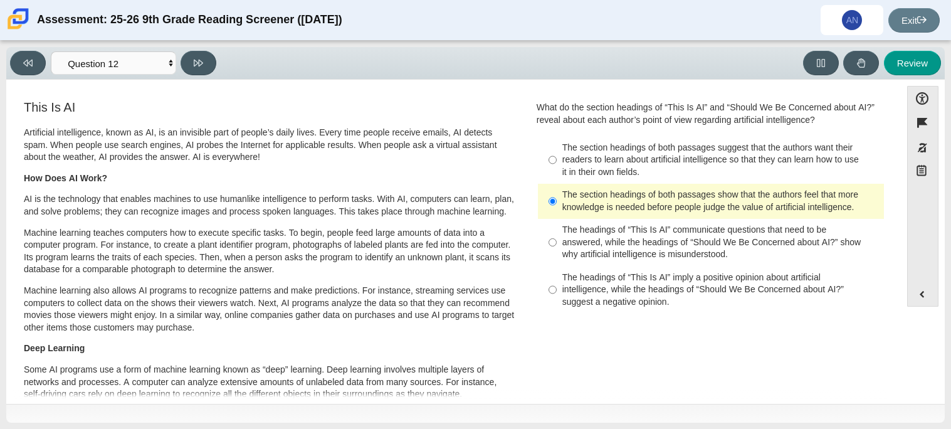
click at [734, 288] on div "The headings of “This Is AI” imply a positive opinion about artificial intellig…" at bounding box center [721, 290] width 317 height 37
click at [557, 288] on input "The headings of “This Is AI” imply a positive opinion about artificial intellig…" at bounding box center [553, 290] width 8 height 48
radio input "true"
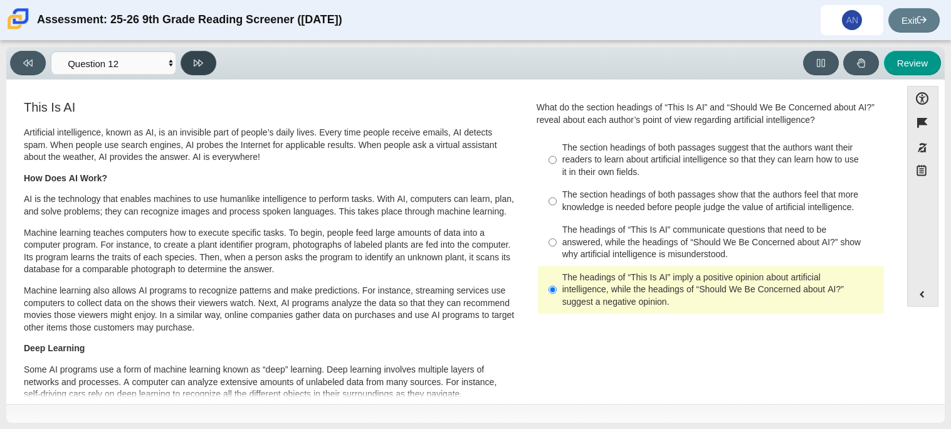
click at [194, 55] on button at bounding box center [199, 63] width 36 height 24
select select "review"
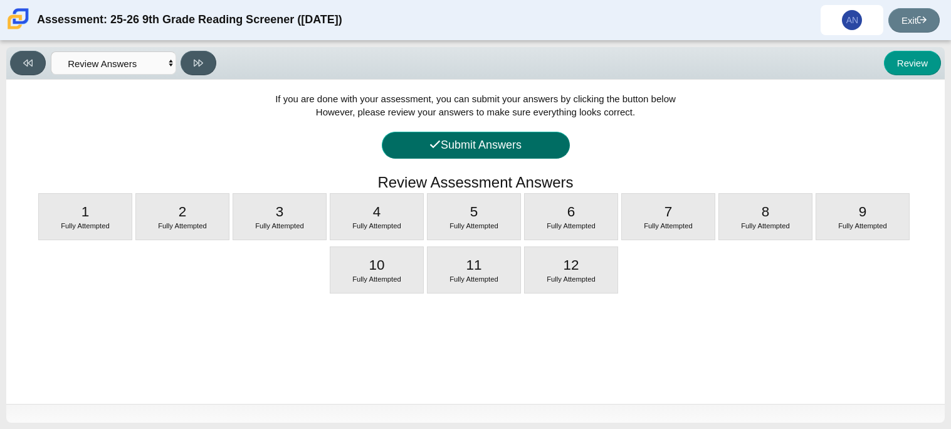
click at [537, 139] on button "Submit Answers" at bounding box center [476, 145] width 188 height 27
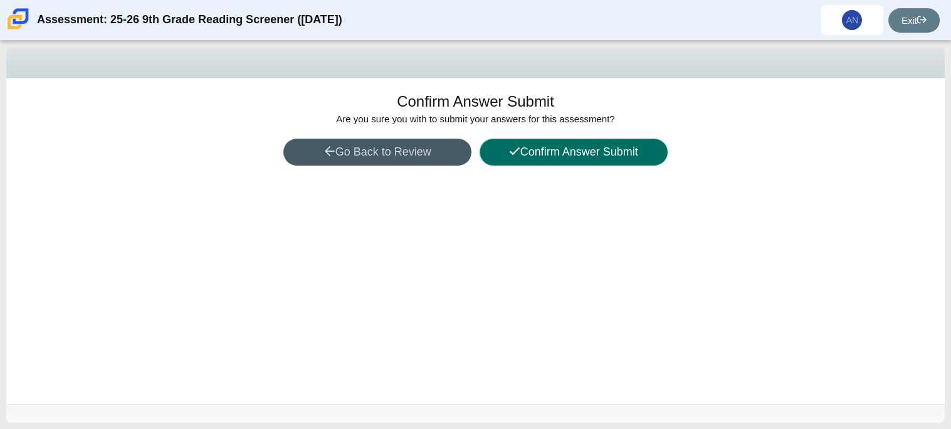
click at [551, 147] on button "Confirm Answer Submit" at bounding box center [574, 152] width 188 height 27
